Goal: Information Seeking & Learning: Learn about a topic

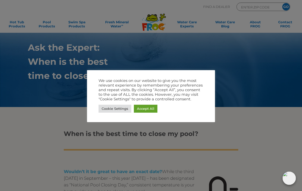
click at [122, 110] on link "Cookie Settings" at bounding box center [115, 109] width 33 height 8
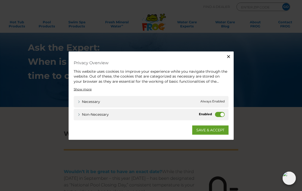
click at [224, 114] on label "Non-necessary" at bounding box center [220, 114] width 10 height 5
click at [0, 0] on input "Non-necessary" at bounding box center [0, 0] width 0 height 0
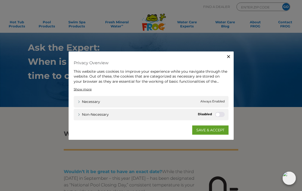
click at [222, 129] on link "SAVE & ACCEPT" at bounding box center [210, 129] width 36 height 9
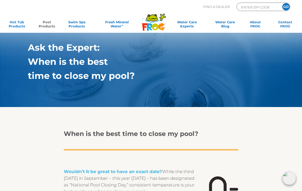
click at [51, 24] on link "Pool Products" at bounding box center [46, 25] width 23 height 10
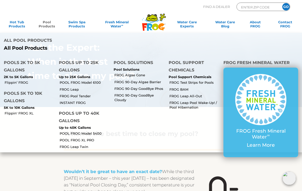
click at [190, 100] on link "FROG Leap Pool Wake-Up! / Pool Hibernation" at bounding box center [194, 104] width 50 height 9
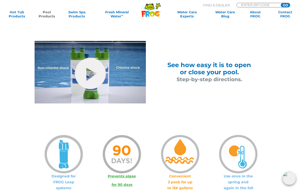
scroll to position [257, 0]
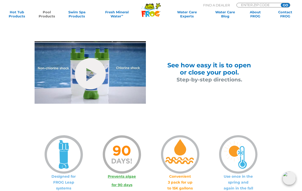
click at [214, 72] on span "or close your pool." at bounding box center [209, 72] width 59 height 7
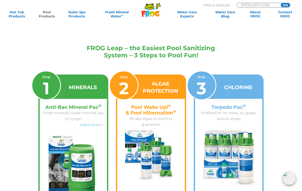
scroll to position [875, 0]
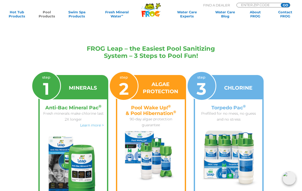
click at [169, 134] on img at bounding box center [151, 156] width 60 height 50
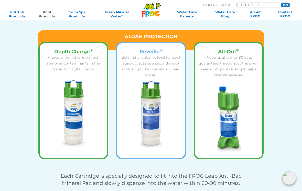
click at [232, 117] on img at bounding box center [228, 119] width 25 height 67
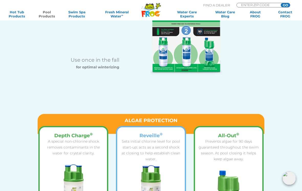
scroll to position [612, 0]
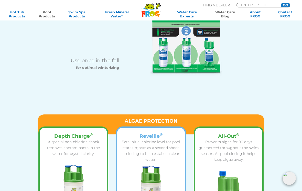
click at [225, 14] on link "Water Care Blog" at bounding box center [224, 14] width 23 height 8
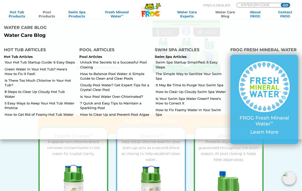
click at [142, 60] on link "Unlock the Secrets to a Successful Pool Closing" at bounding box center [115, 64] width 71 height 9
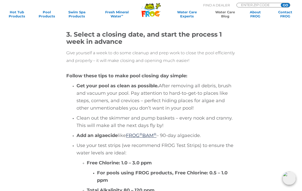
scroll to position [680, 0]
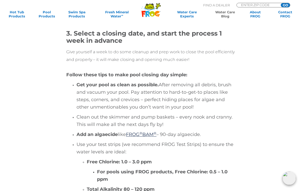
click at [256, 88] on div "Do you have a lot of trees? Keep your pool covered when the leaves start to fal…" at bounding box center [151, 126] width 254 height 271
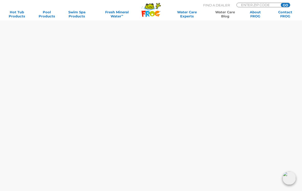
scroll to position [2868, 0]
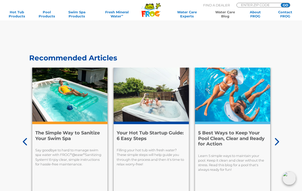
click at [245, 152] on div "Learn 5 simple ways to maintain your pool. Keep it clean and clear without the …" at bounding box center [232, 160] width 69 height 24
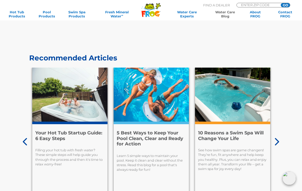
click at [186, 130] on h4 "5 Best Ways to Keep Your Pool Clean, Clear and Ready for Action" at bounding box center [151, 138] width 69 height 17
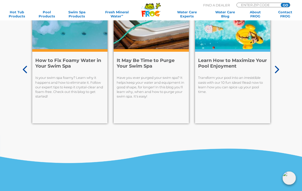
scroll to position [1966, 0]
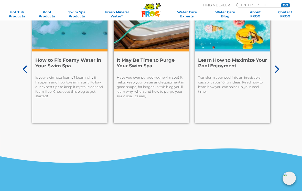
click at [278, 73] on icon at bounding box center [276, 69] width 5 height 8
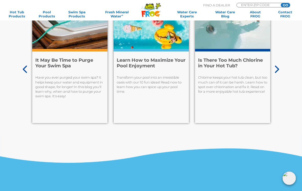
click at [278, 73] on icon at bounding box center [276, 69] width 5 height 8
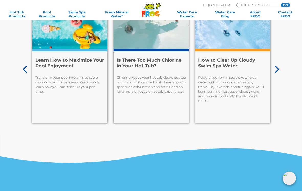
click at [278, 73] on icon at bounding box center [276, 69] width 5 height 8
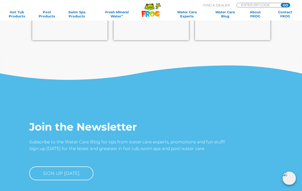
scroll to position [2051, 0]
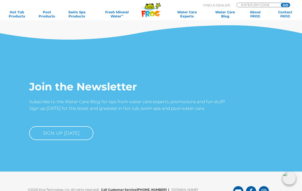
scroll to position [2089, 0]
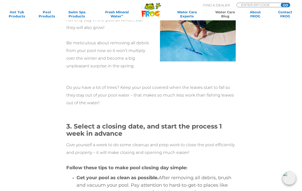
scroll to position [588, 0]
